Goal: Task Accomplishment & Management: Manage account settings

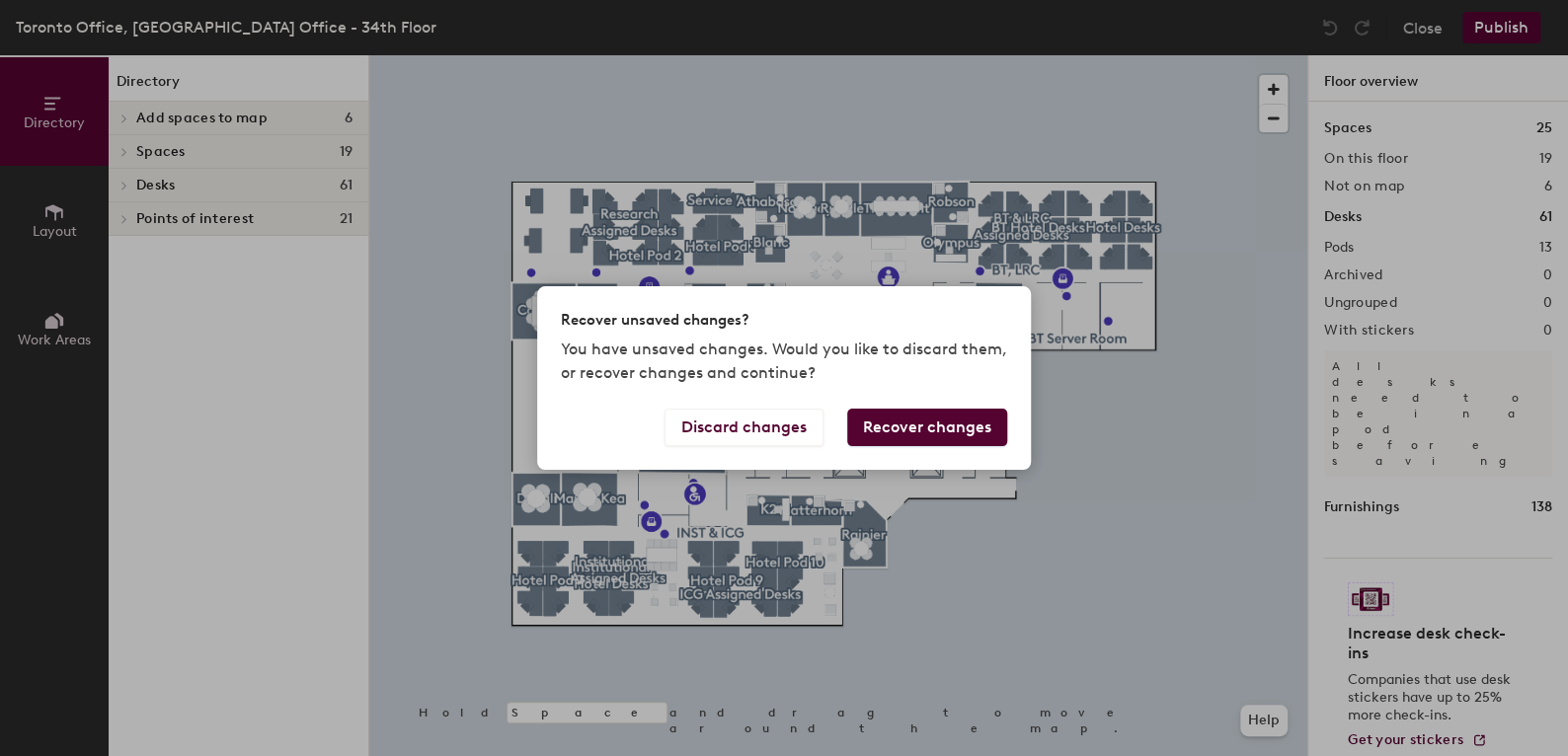
click at [705, 448] on div "Discard changes Recover changes" at bounding box center [784, 438] width 493 height 61
click at [724, 433] on button "Discard changes" at bounding box center [743, 427] width 159 height 38
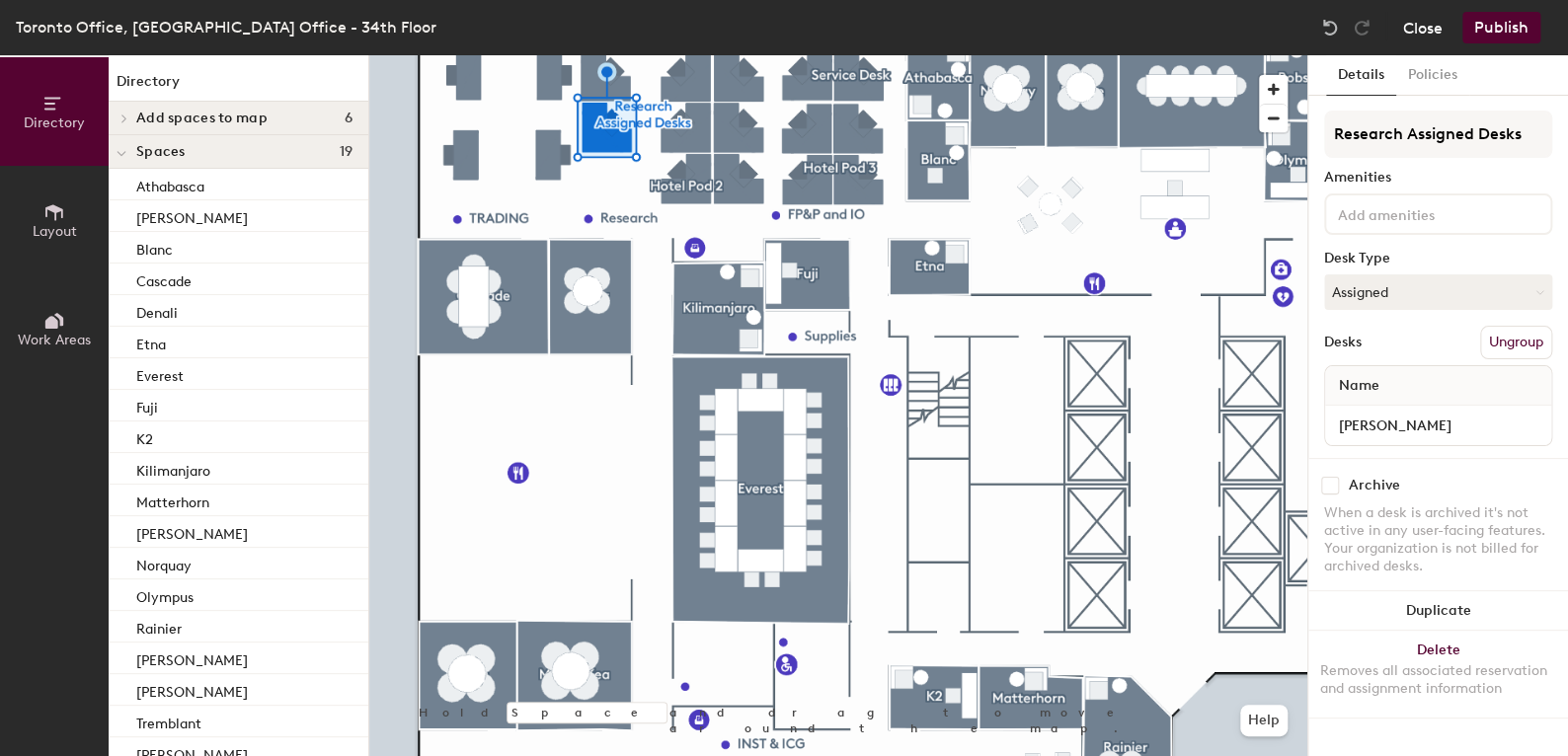
click at [1436, 28] on button "Close" at bounding box center [1423, 28] width 40 height 32
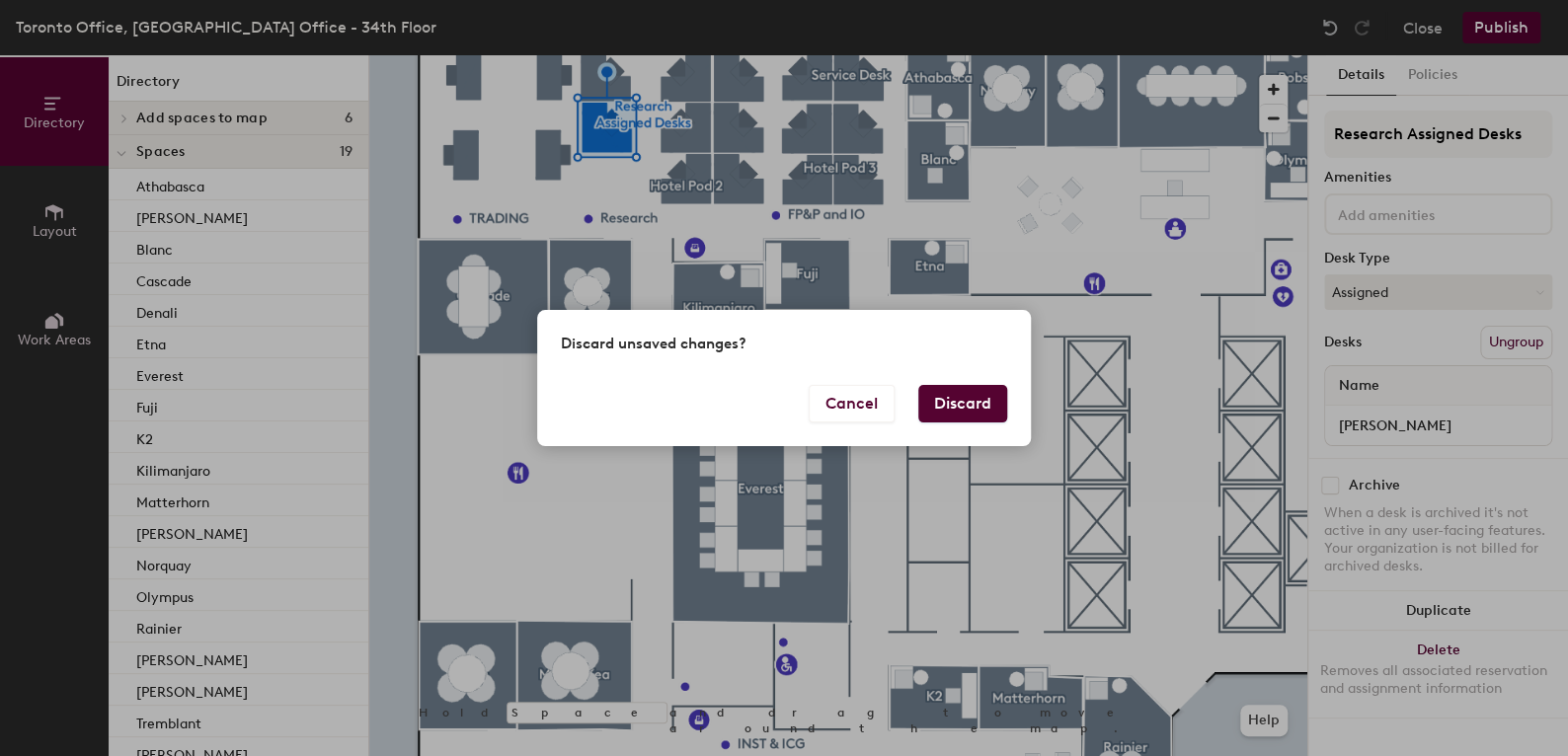
click at [979, 407] on button "Discard" at bounding box center [962, 404] width 89 height 38
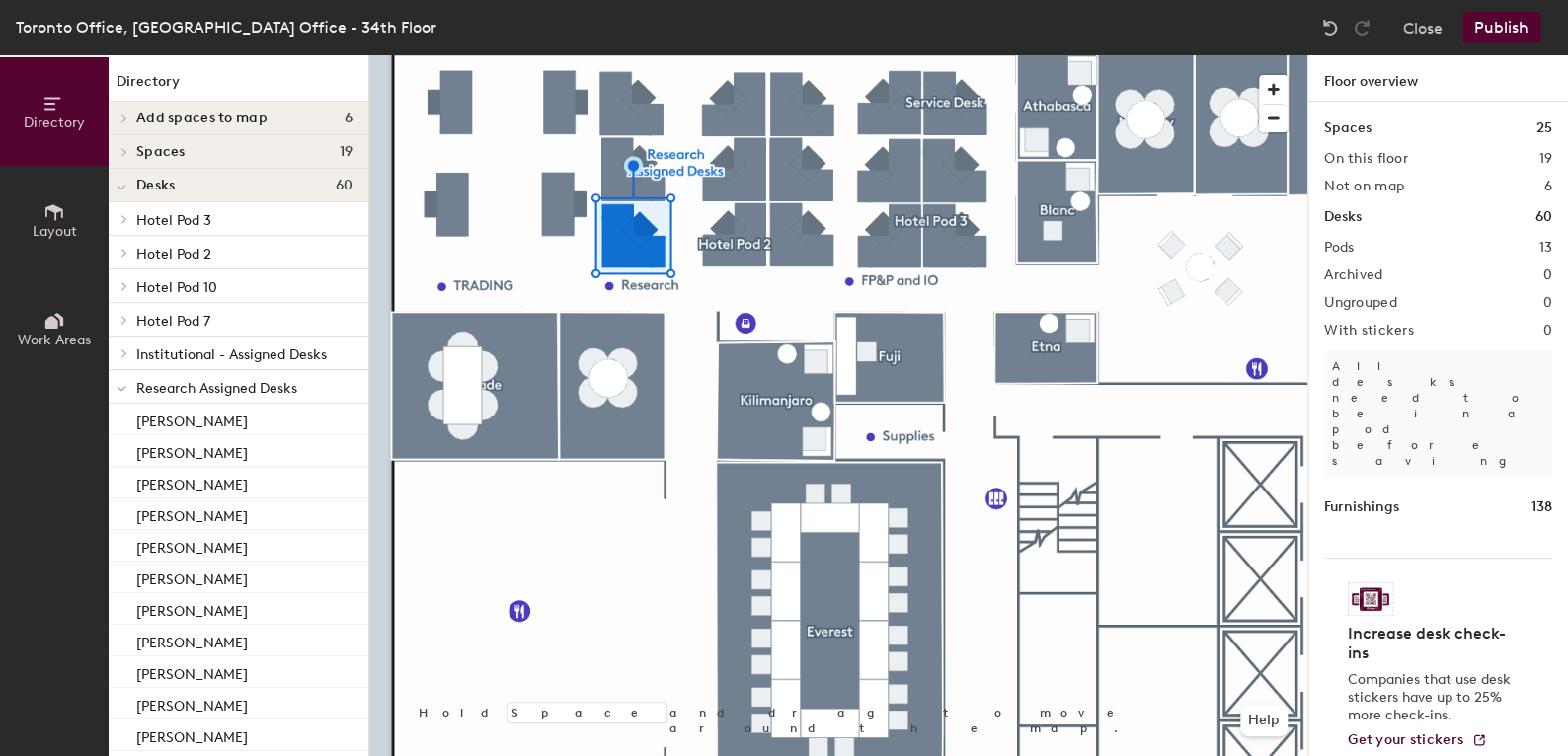
click at [611, 55] on div at bounding box center [838, 55] width 938 height 0
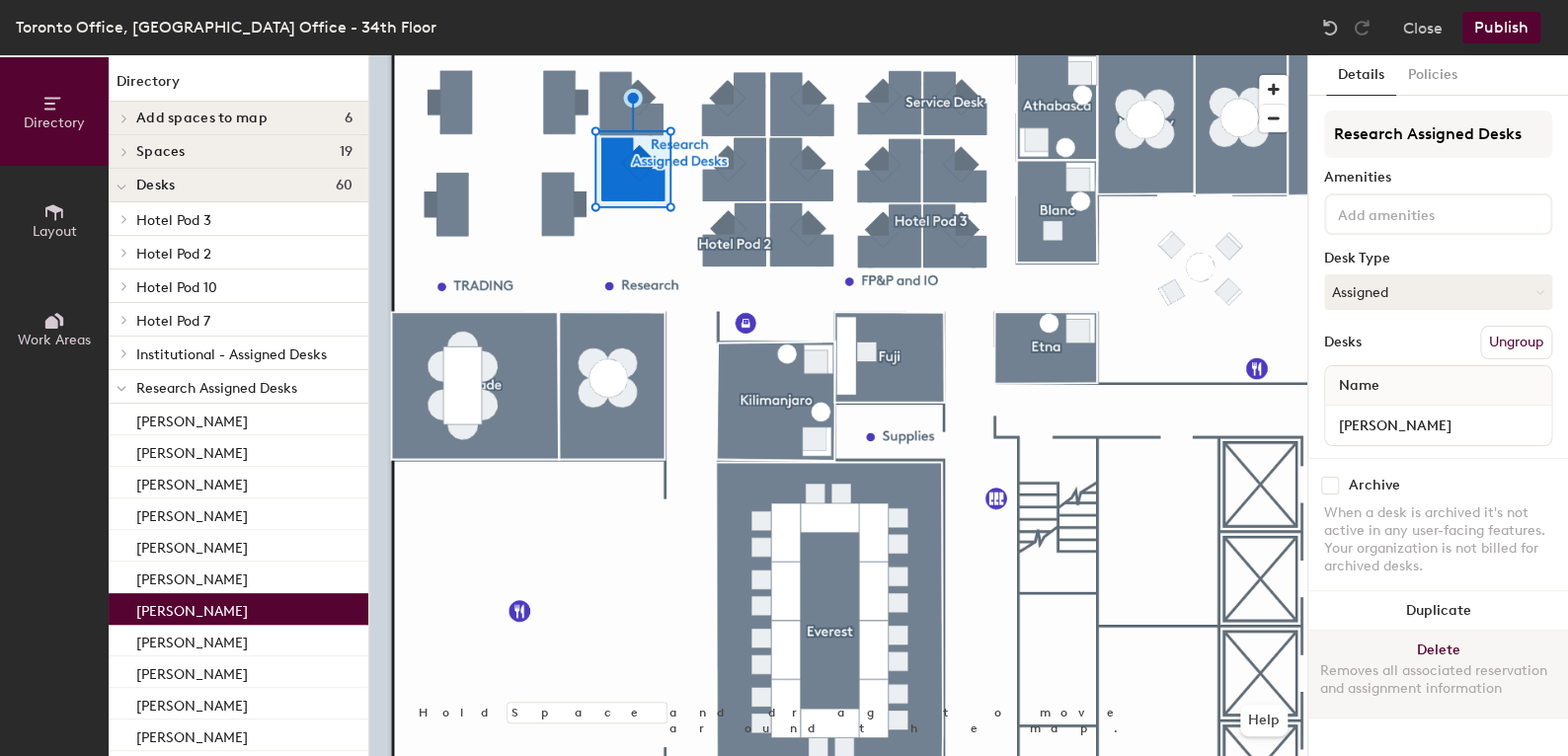
click at [1443, 641] on button "Delete Removes all associated reservation and assignment information" at bounding box center [1438, 674] width 260 height 87
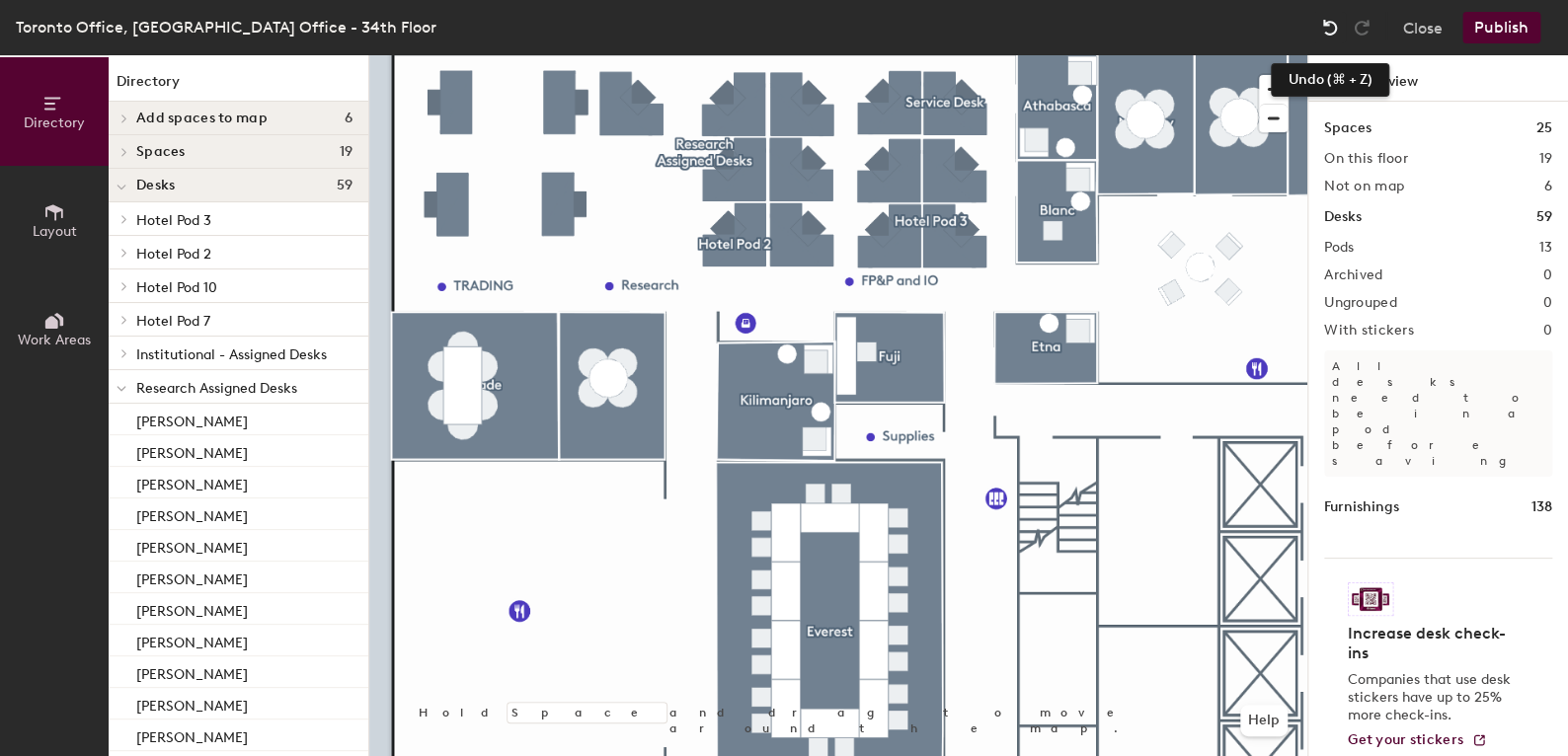
click at [1319, 22] on div at bounding box center [1330, 28] width 32 height 32
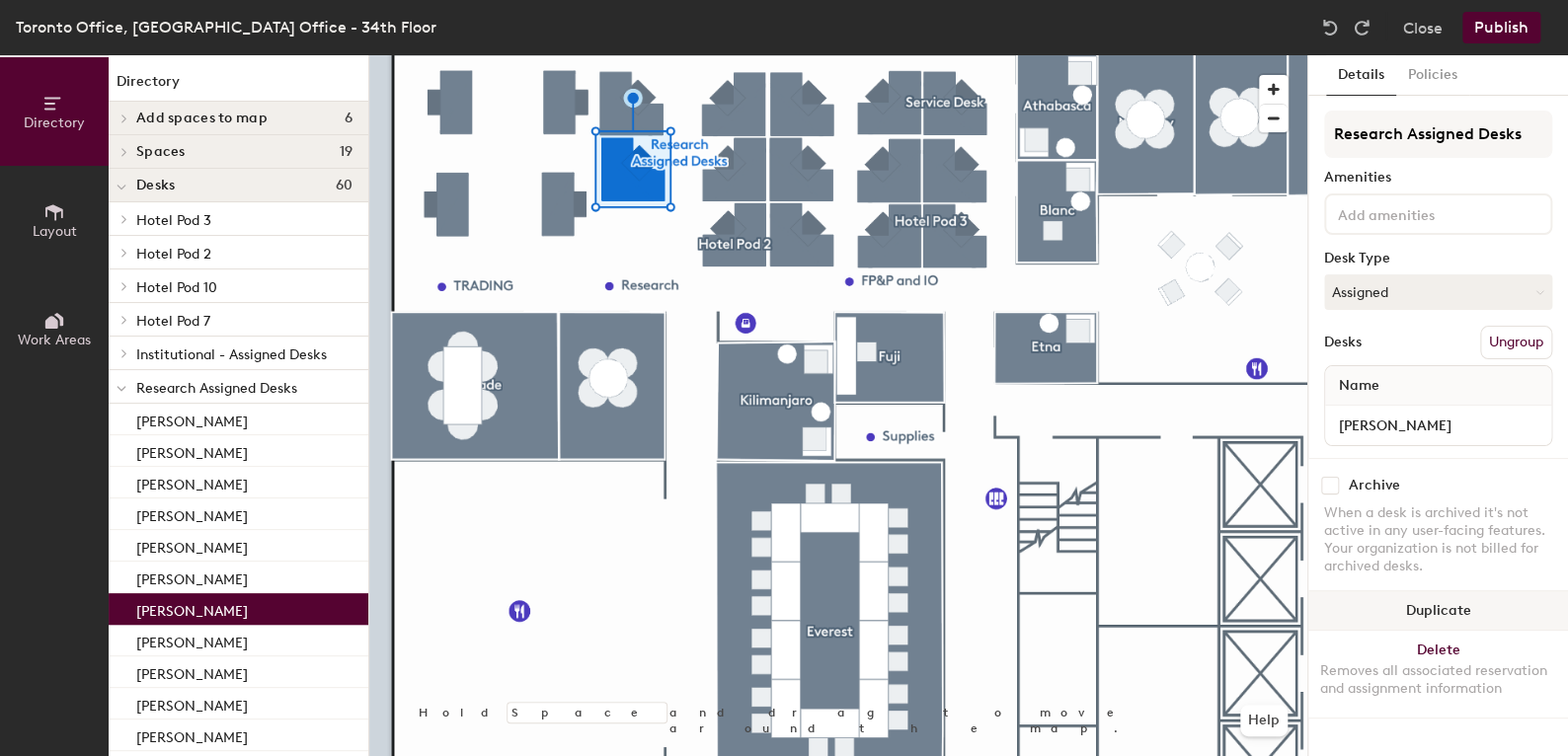
click at [1430, 604] on button "Duplicate" at bounding box center [1438, 611] width 260 height 40
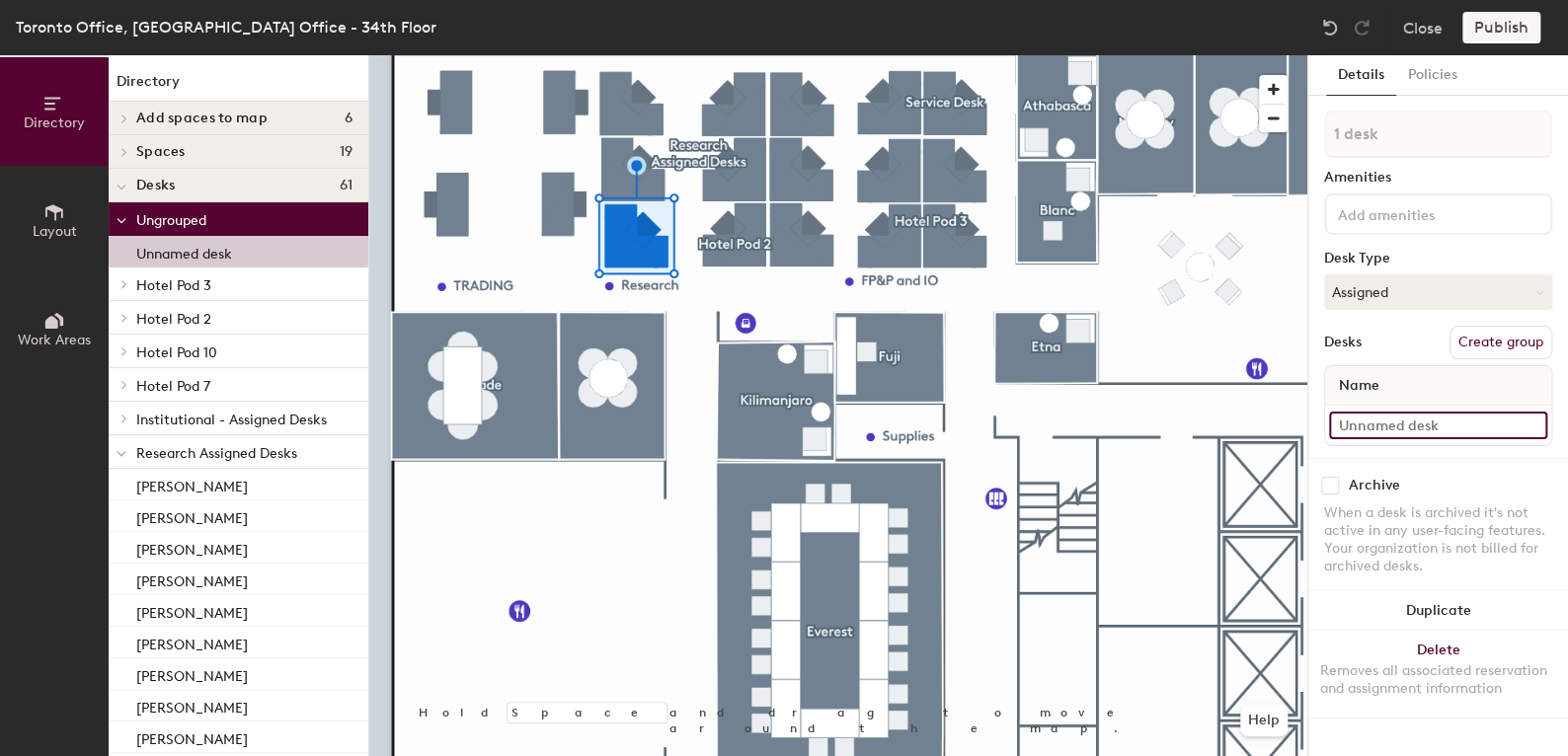
click at [1412, 423] on input at bounding box center [1438, 425] width 218 height 28
type input "[PERSON_NAME]"
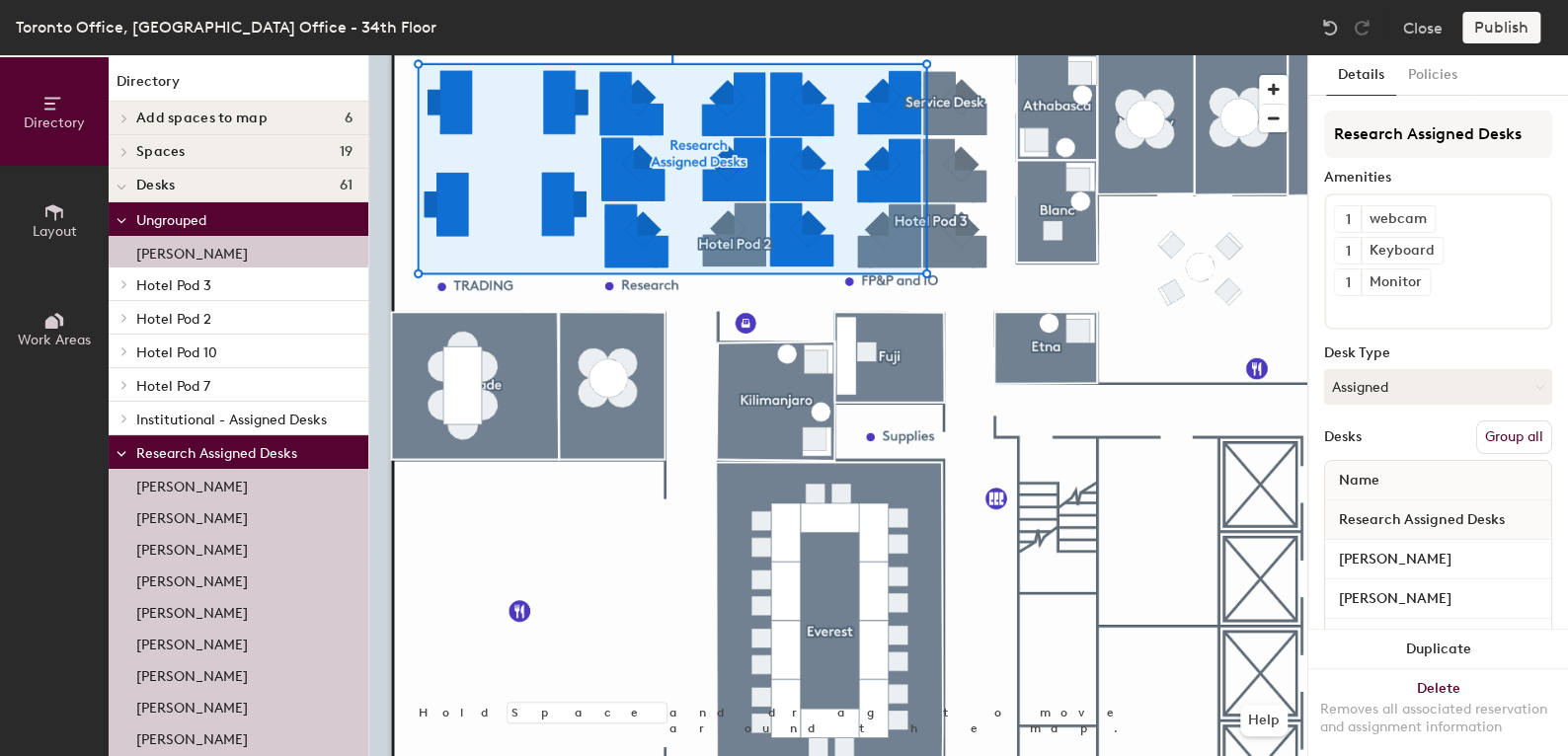
click at [1495, 28] on div "Publish" at bounding box center [1507, 28] width 90 height 32
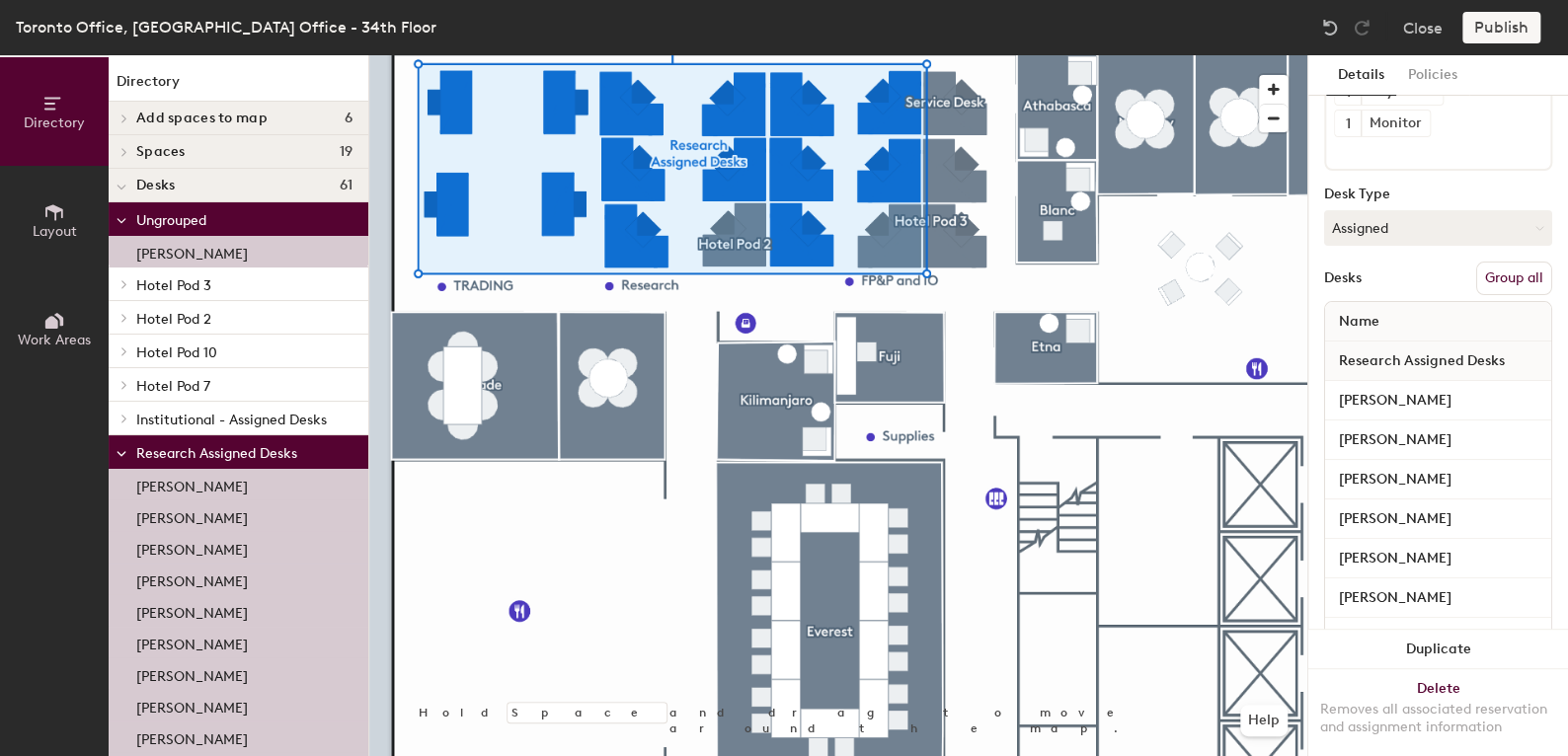
scroll to position [198, 0]
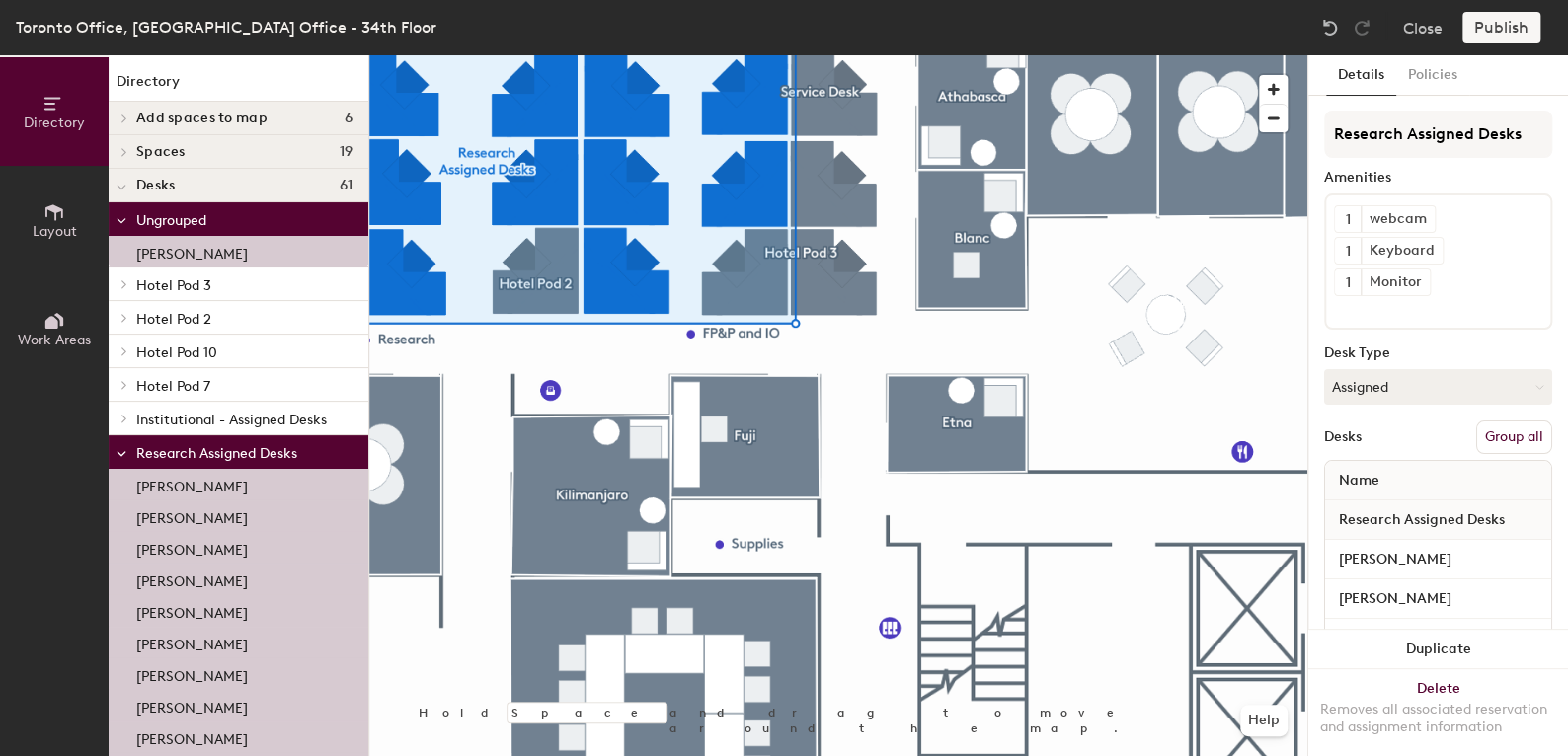
click at [1497, 427] on button "Group all" at bounding box center [1514, 437] width 76 height 34
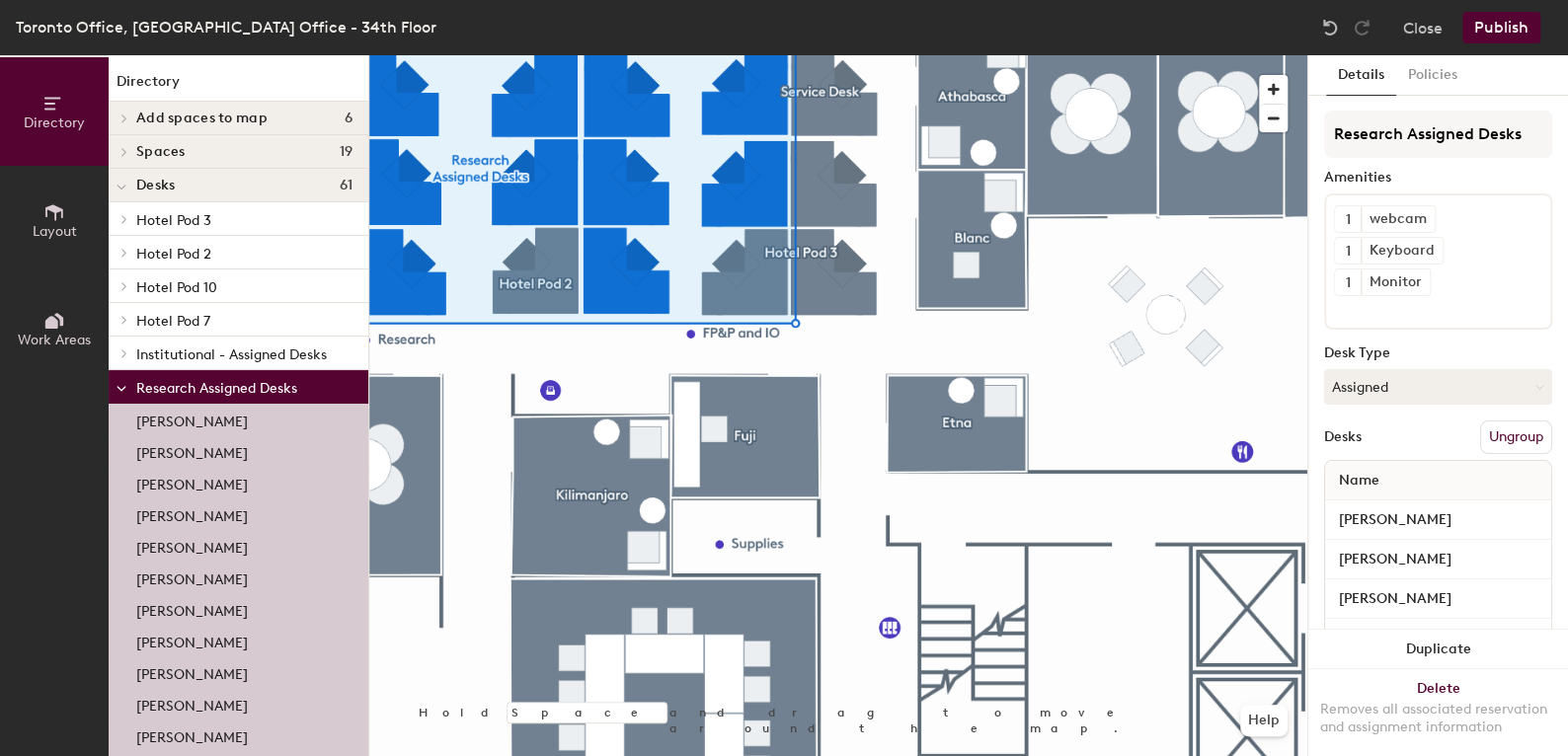
click at [1483, 32] on button "Publish" at bounding box center [1501, 28] width 78 height 32
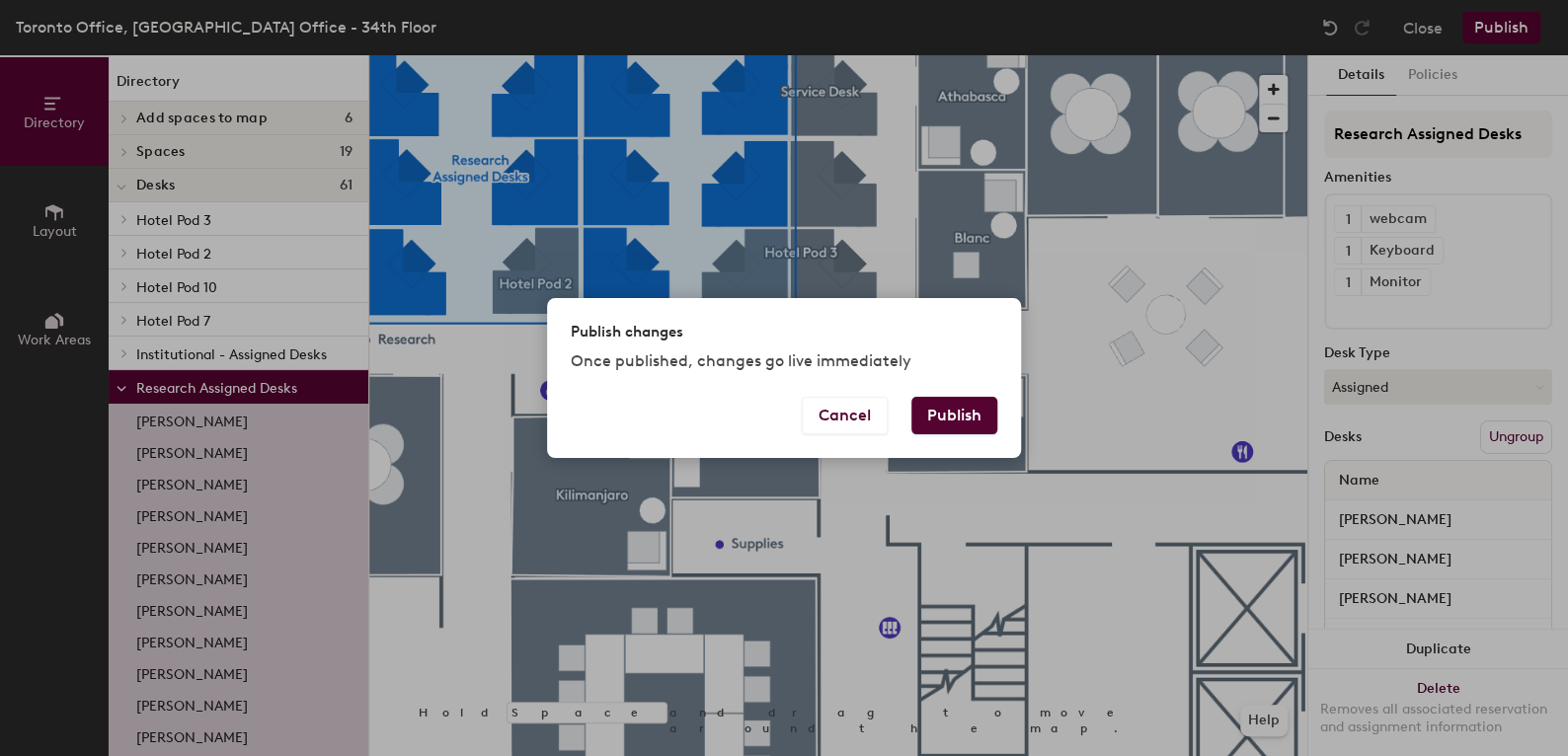
click at [941, 393] on div "Publish changes Once published, changes go live immediately" at bounding box center [784, 348] width 473 height 98
click at [952, 413] on button "Publish" at bounding box center [954, 415] width 86 height 38
